Goal: Find specific page/section: Find specific page/section

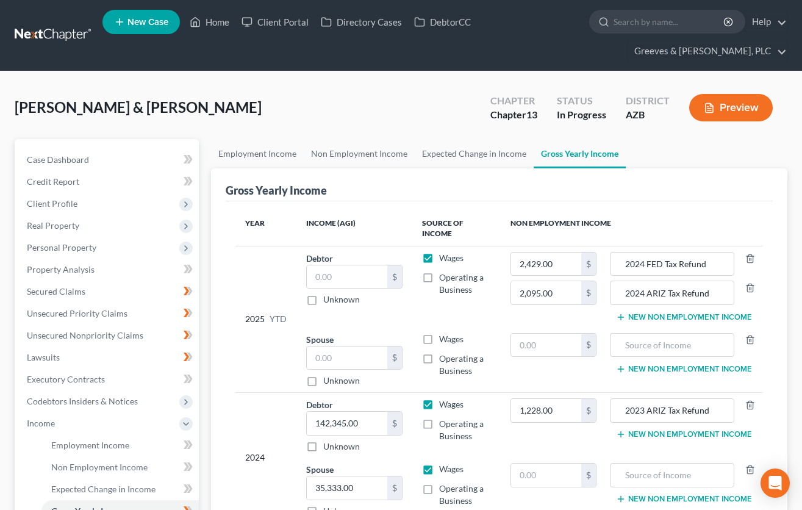
click at [55, 34] on link at bounding box center [54, 35] width 78 height 22
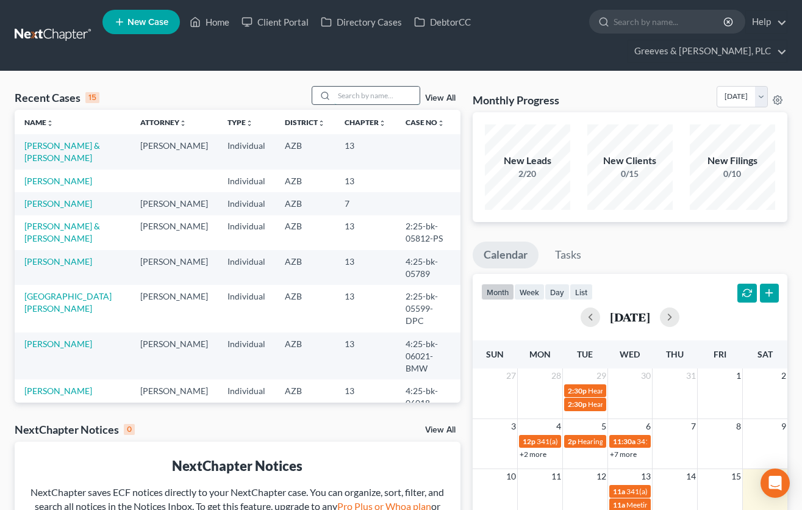
click at [362, 91] on input "search" at bounding box center [376, 96] width 85 height 18
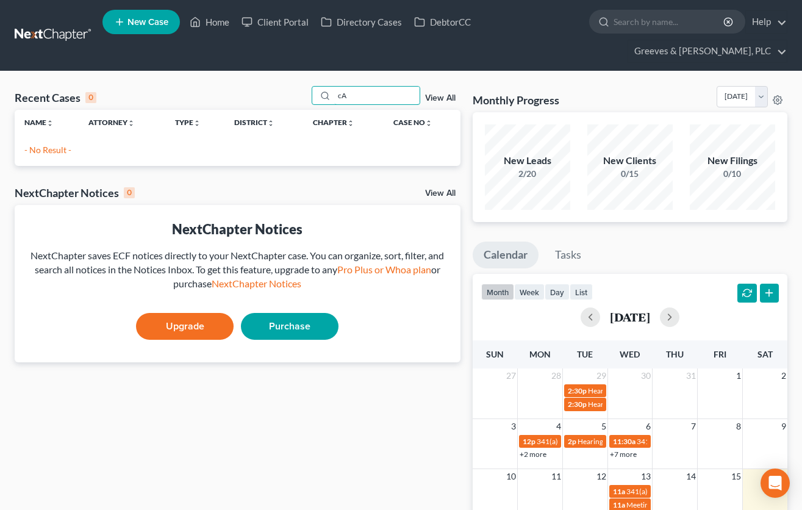
type input "c"
